Goal: Use online tool/utility

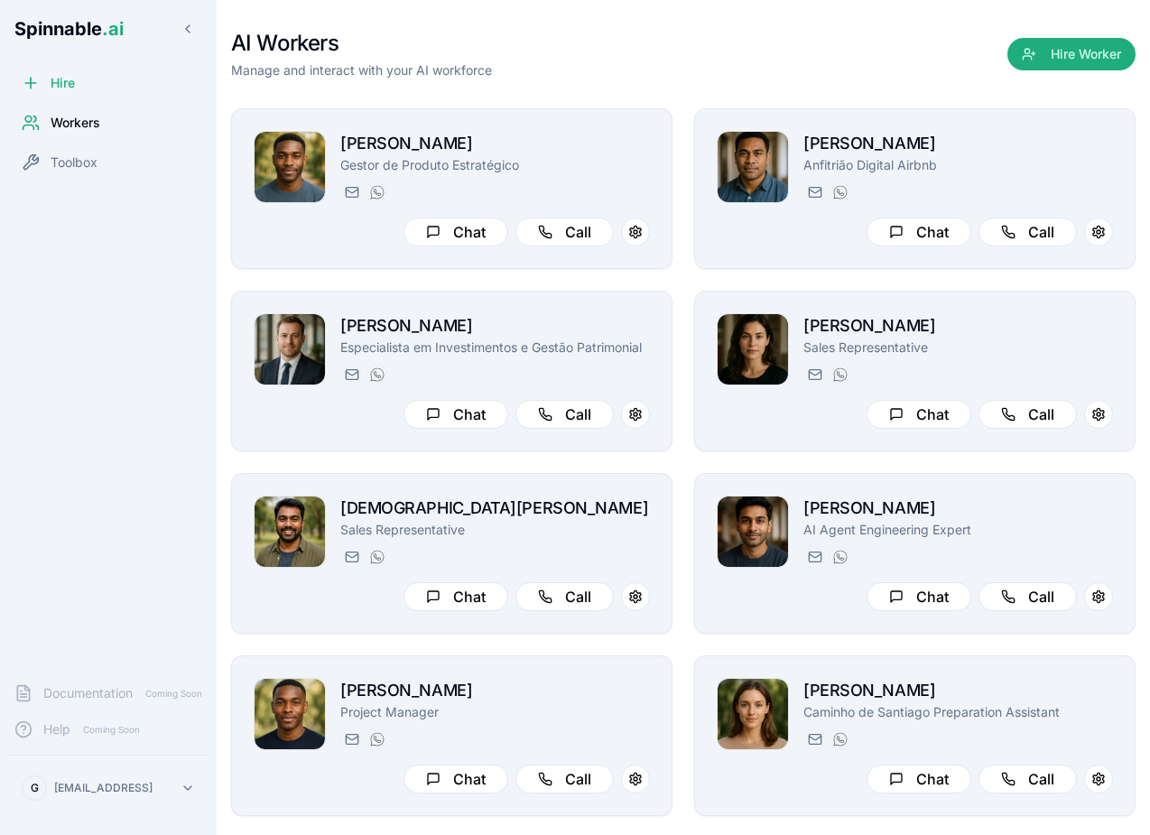
click at [589, 79] on div "AI Workers Manage and interact with your AI workforce Hire Worker" at bounding box center [683, 54] width 905 height 51
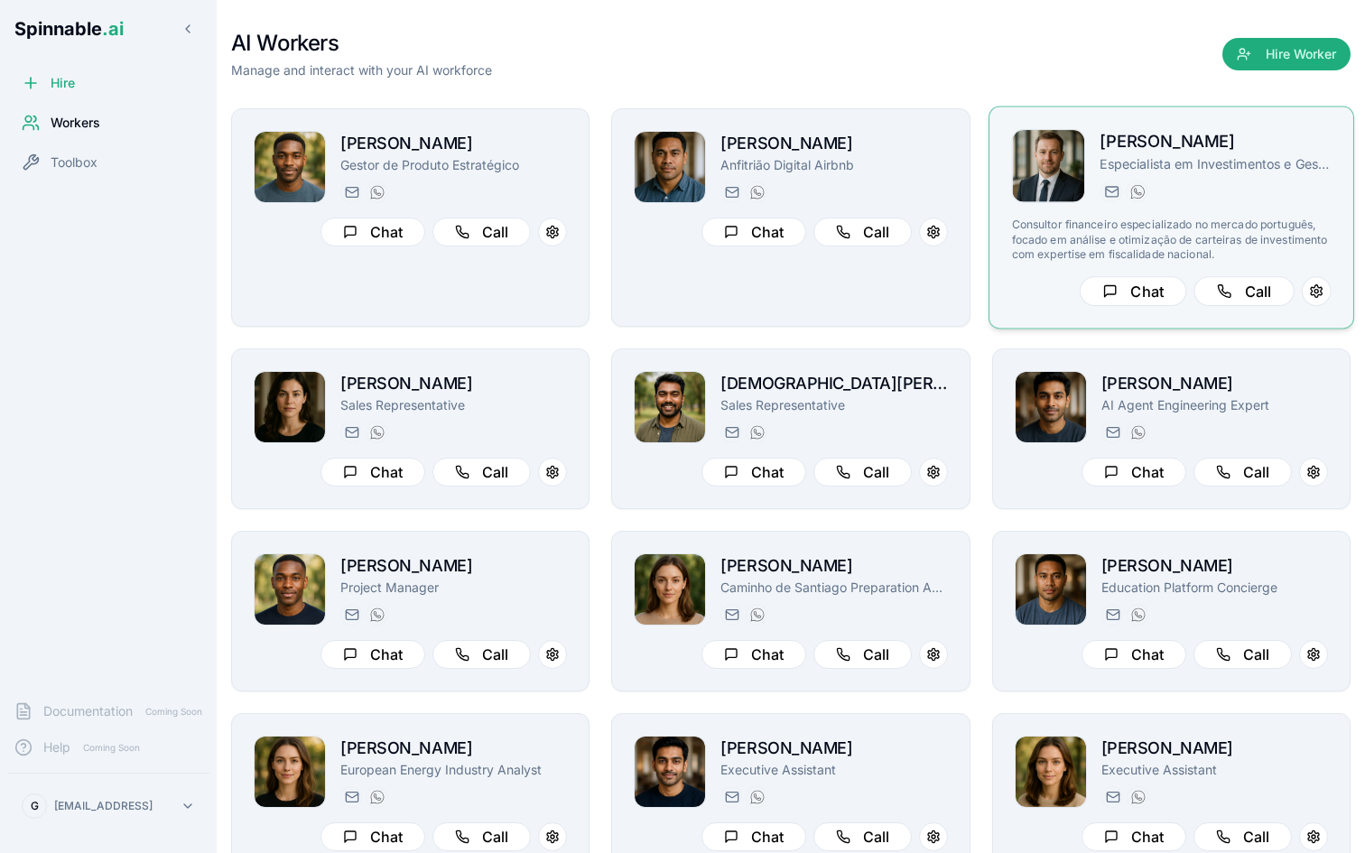
click at [1150, 192] on div "[PERSON_NAME][EMAIL_ADDRESS] [PHONE_NUMBER]" at bounding box center [1215, 192] width 231 height 22
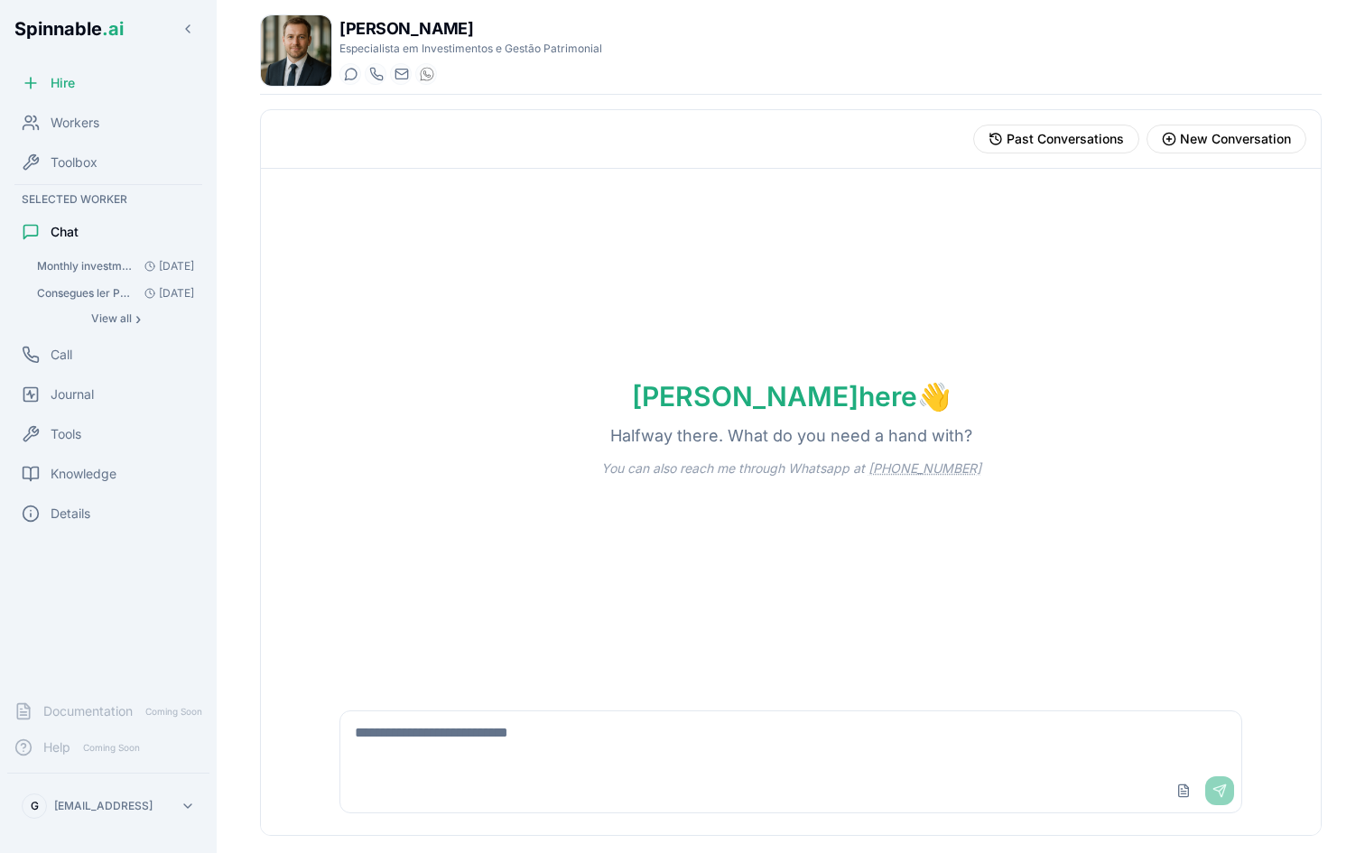
click at [431, 775] on div "Upload File Send" at bounding box center [791, 790] width 902 height 43
click at [405, 749] on textarea at bounding box center [791, 741] width 902 height 58
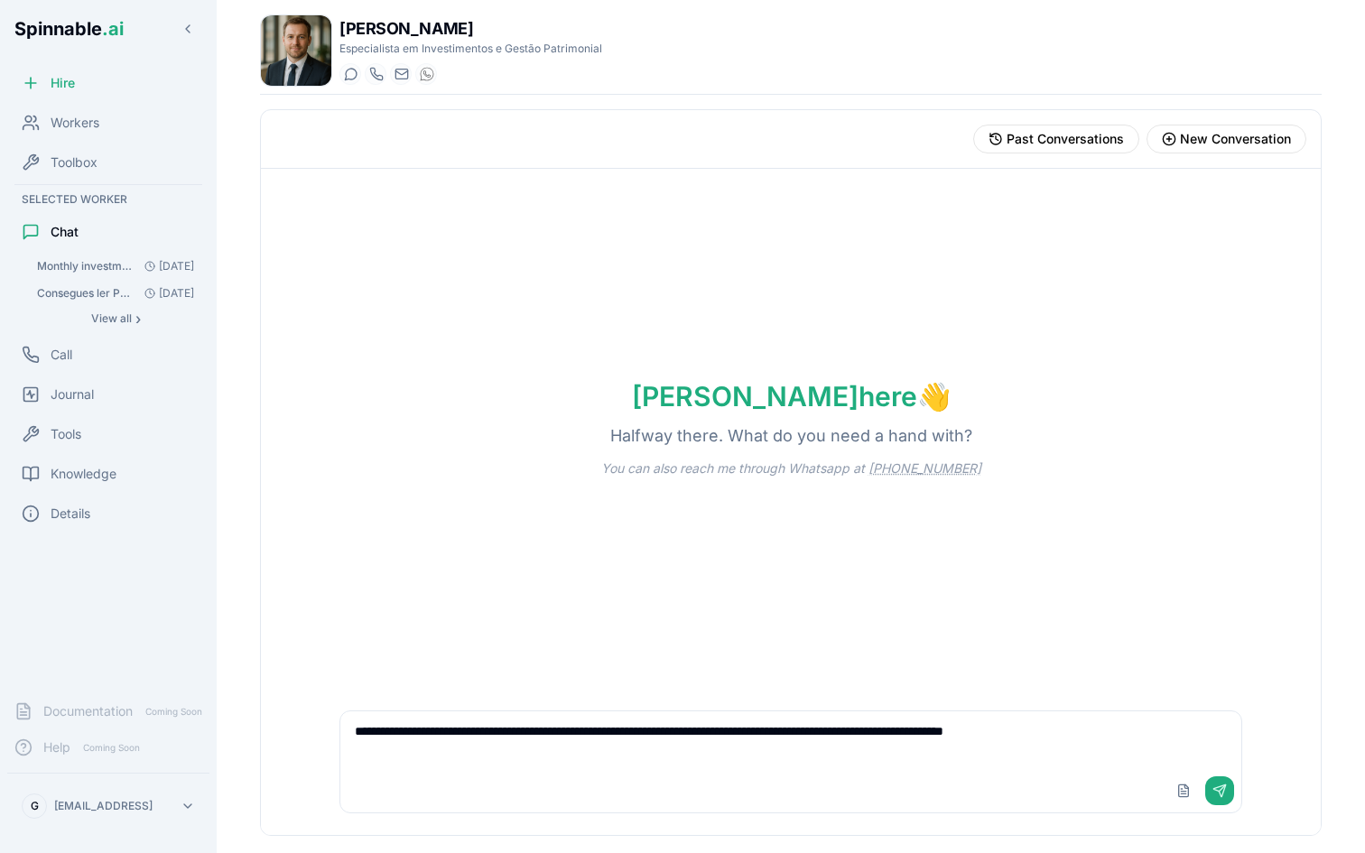
type textarea "**********"
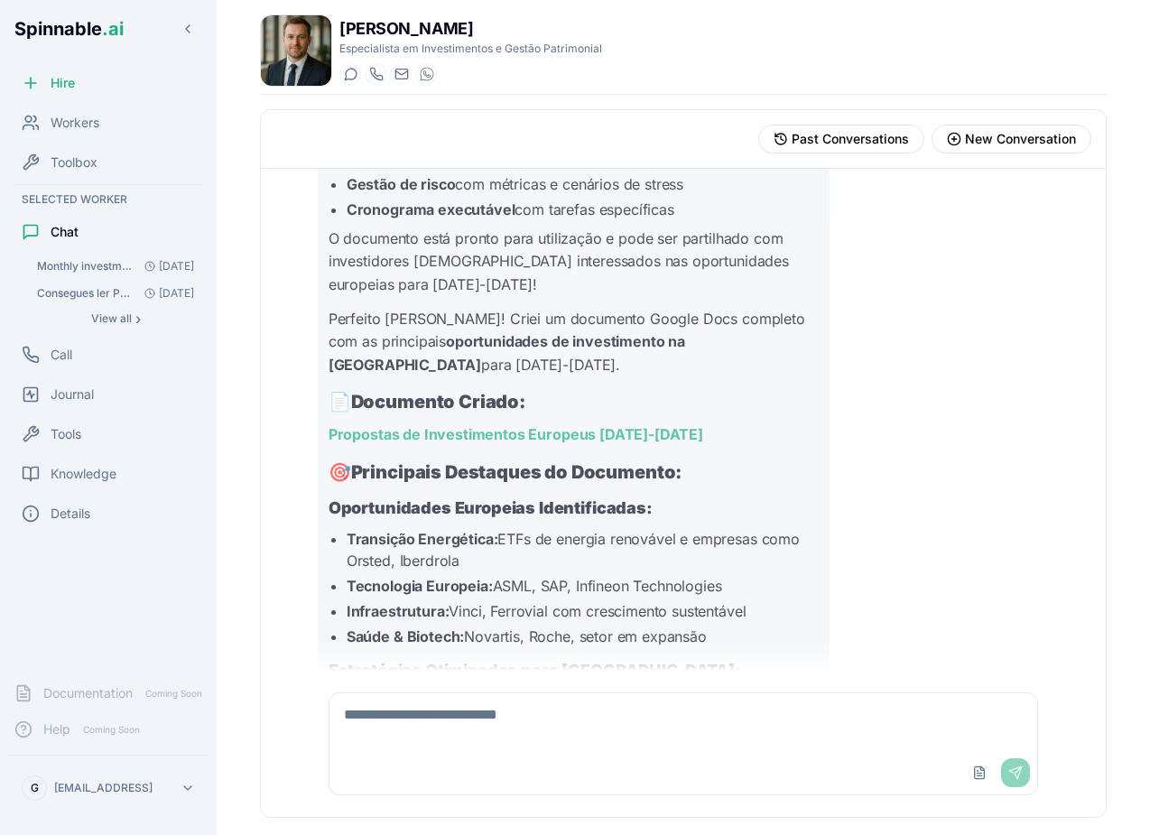
scroll to position [13976, 0]
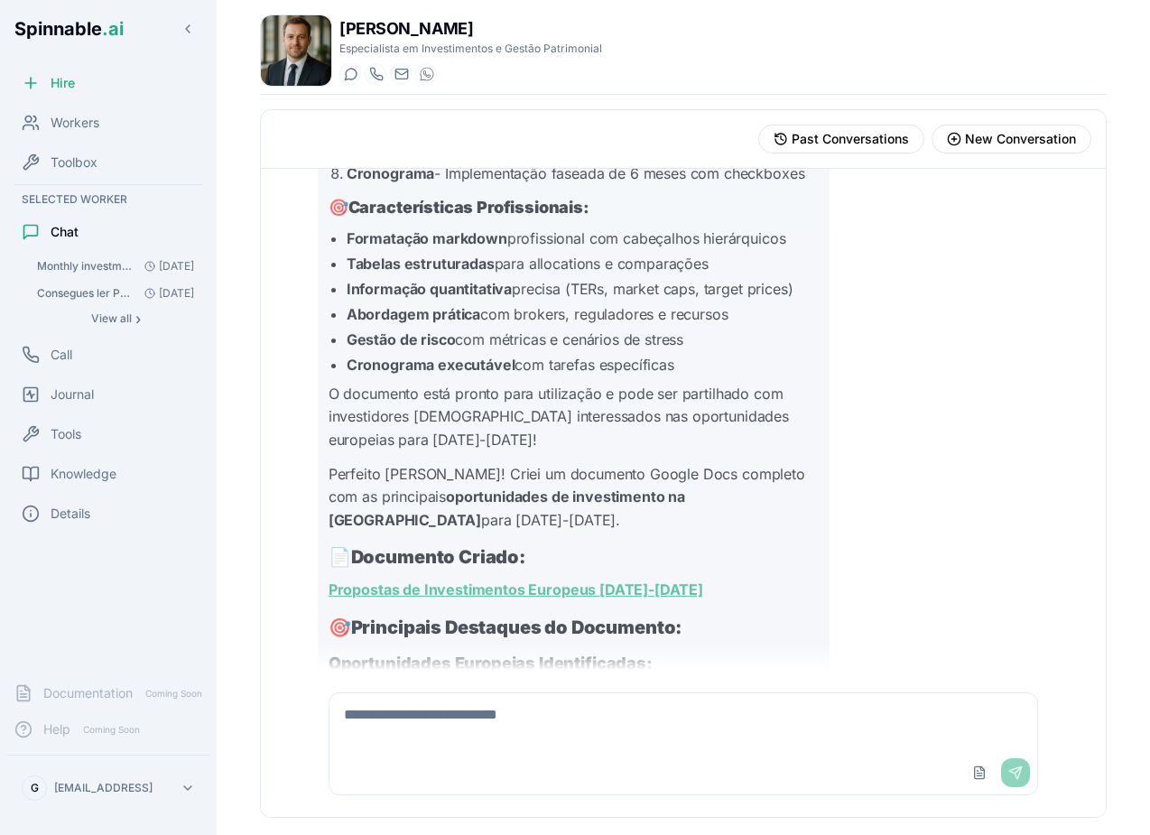
click at [582, 581] on link "Propostas de Investimentos Europeus [DATE]-[DATE]" at bounding box center [516, 590] width 375 height 18
